Goal: Check status

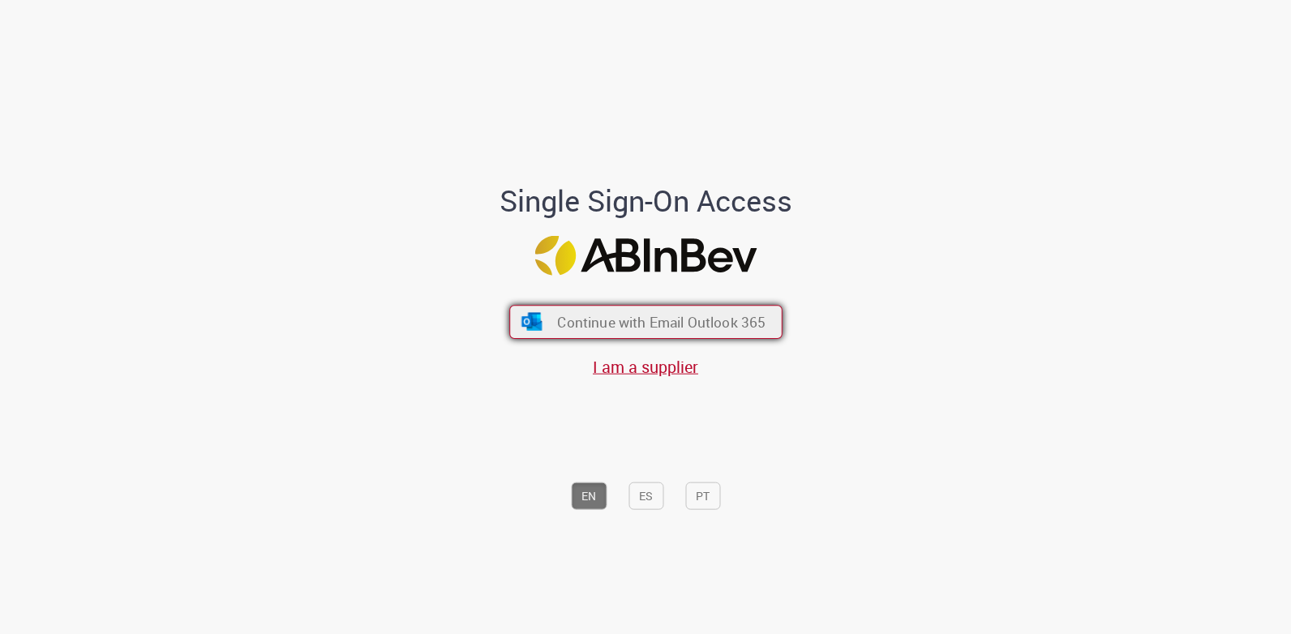
click at [590, 322] on span "Continue with Email Outlook 365" at bounding box center [661, 321] width 208 height 19
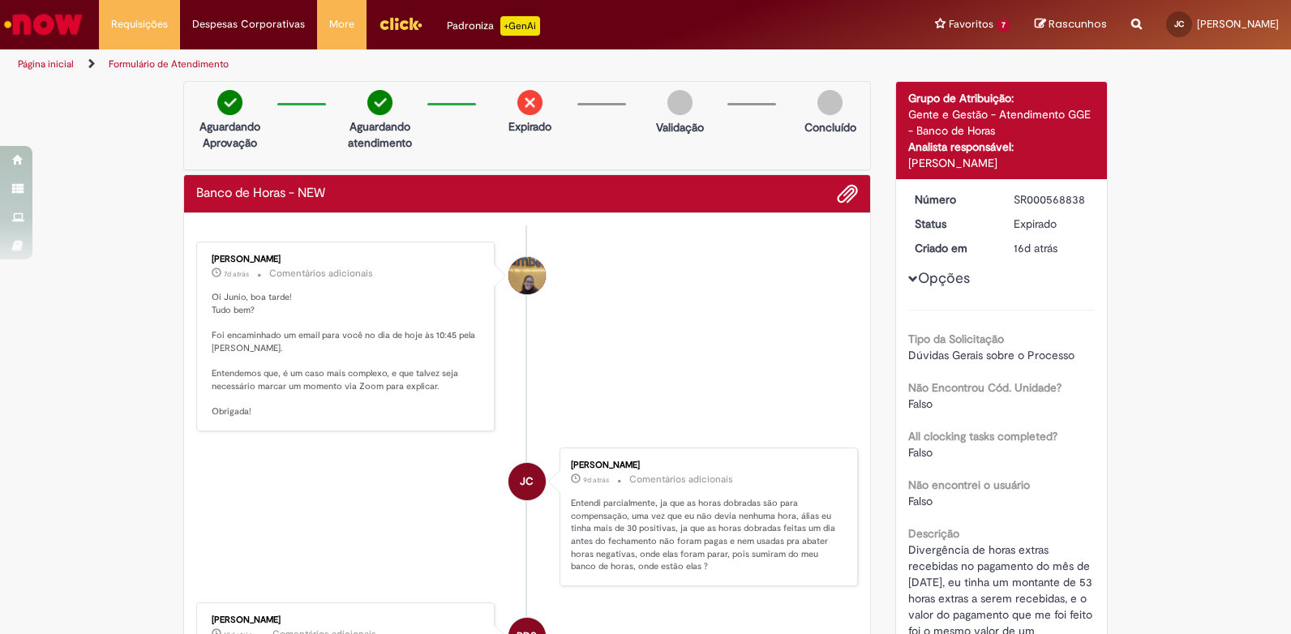
click at [521, 103] on img at bounding box center [529, 102] width 25 height 25
click at [667, 103] on img at bounding box center [679, 102] width 25 height 25
click at [827, 106] on img at bounding box center [829, 102] width 25 height 25
click at [367, 104] on img at bounding box center [379, 102] width 25 height 25
click at [1034, 142] on div "Analista responsável:" at bounding box center [1001, 147] width 187 height 16
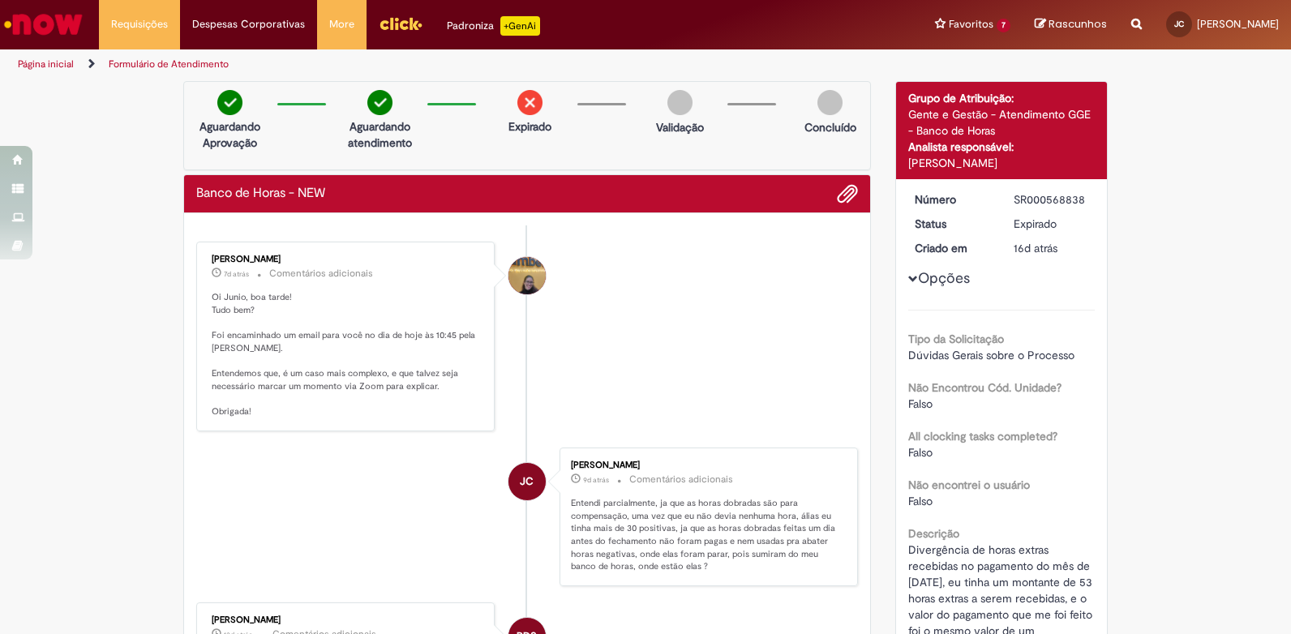
click at [0, 0] on button "Opções" at bounding box center [0, 0] width 0 height 0
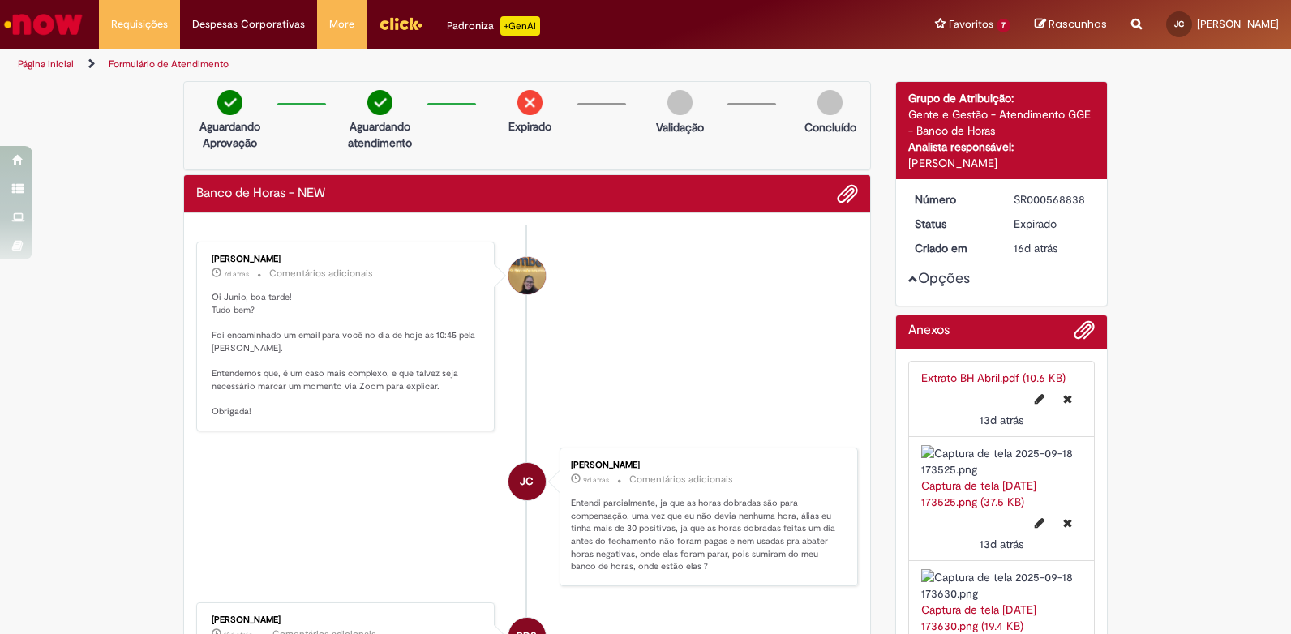
click at [0, 0] on button "Opções" at bounding box center [0, 0] width 0 height 0
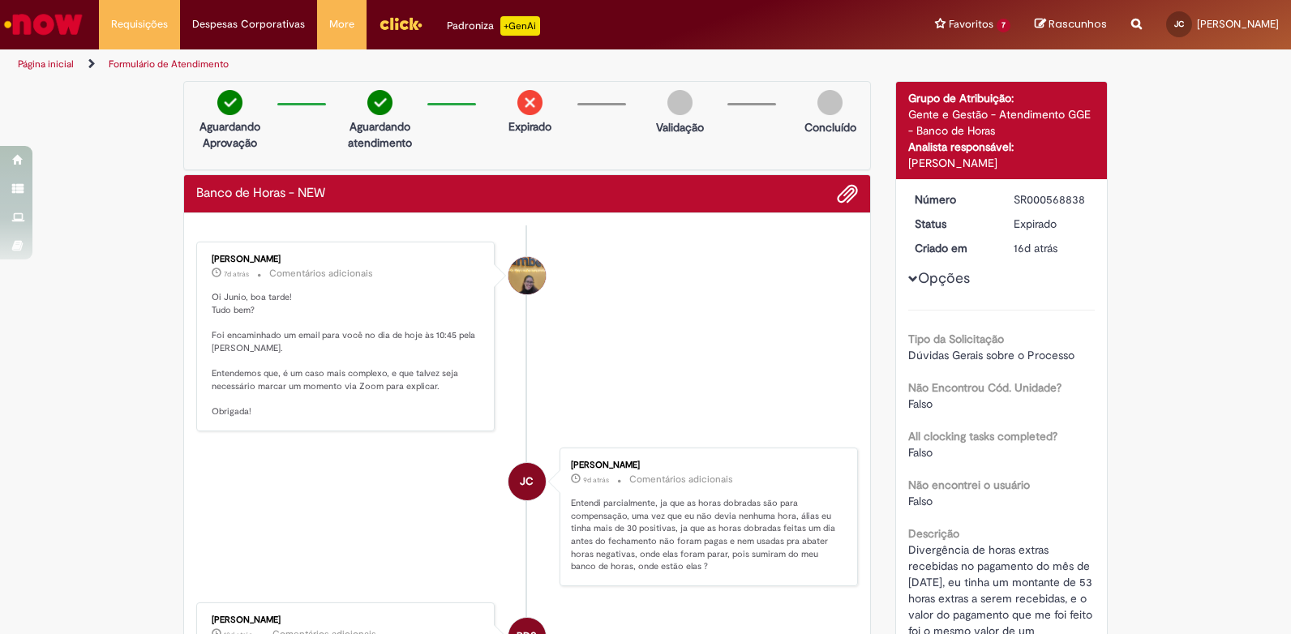
click at [523, 280] on div "Amanda De Campos Gomes Do Nascimento" at bounding box center [526, 275] width 37 height 37
